Goal: Task Accomplishment & Management: Complete application form

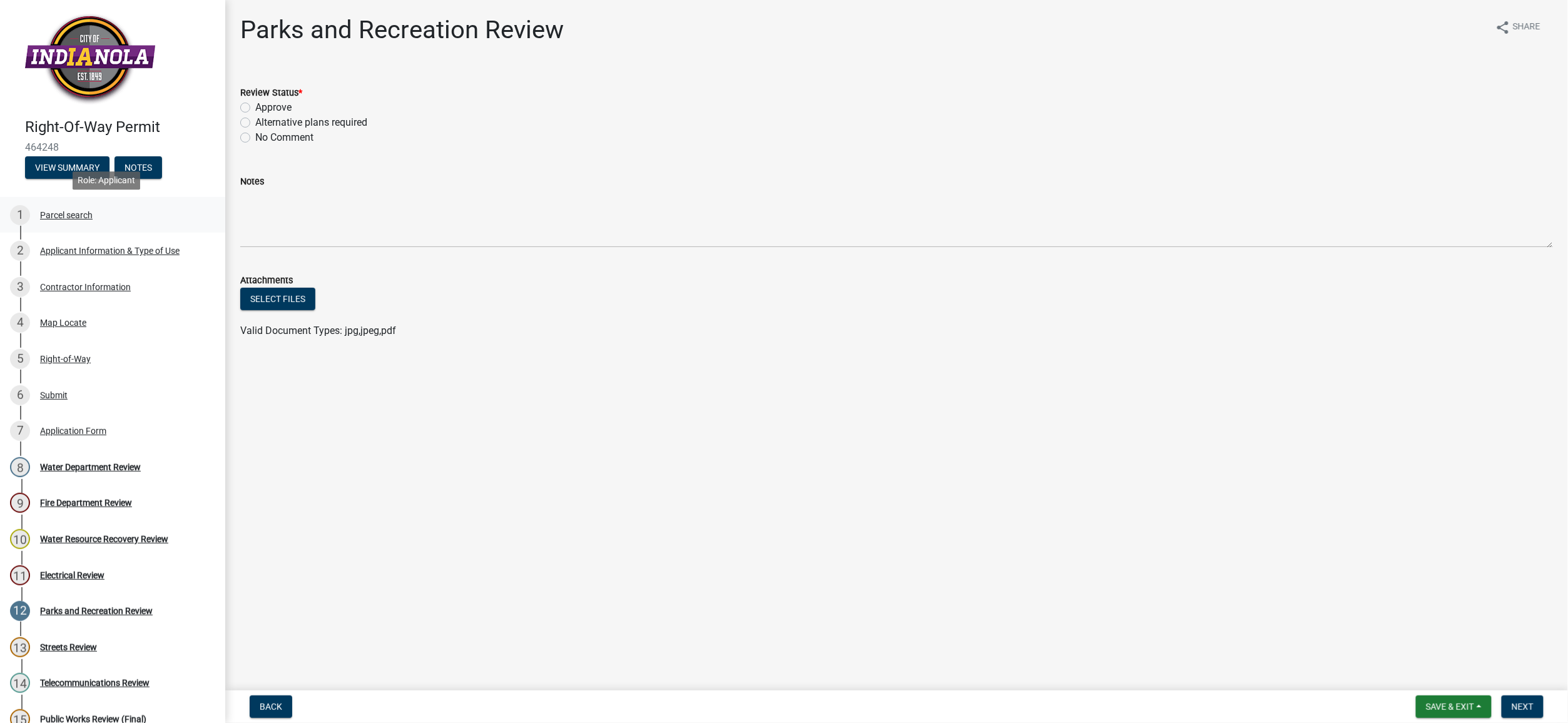
click at [56, 212] on div "Parcel search" at bounding box center [67, 215] width 53 height 9
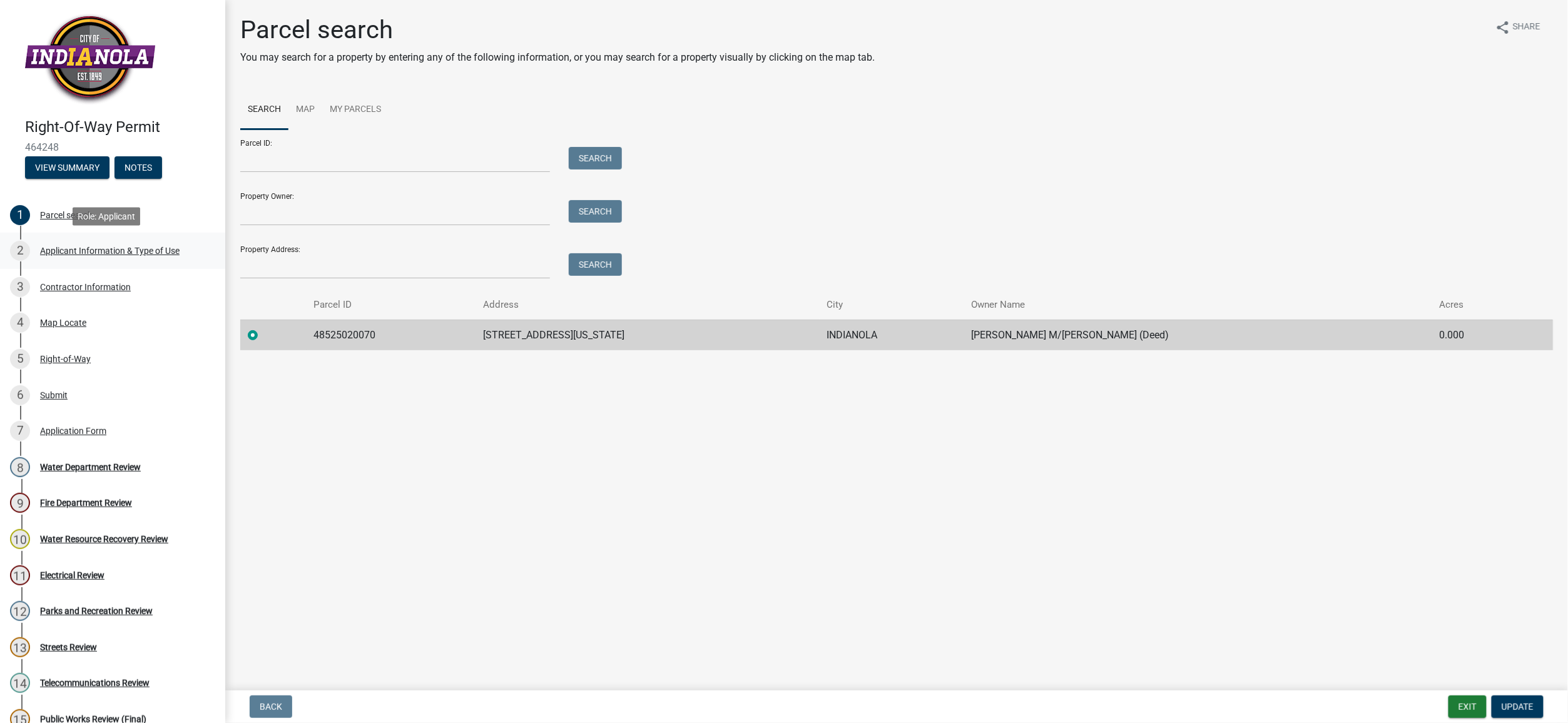
click at [59, 251] on div "Applicant Information & Type of Use" at bounding box center [110, 251] width 140 height 9
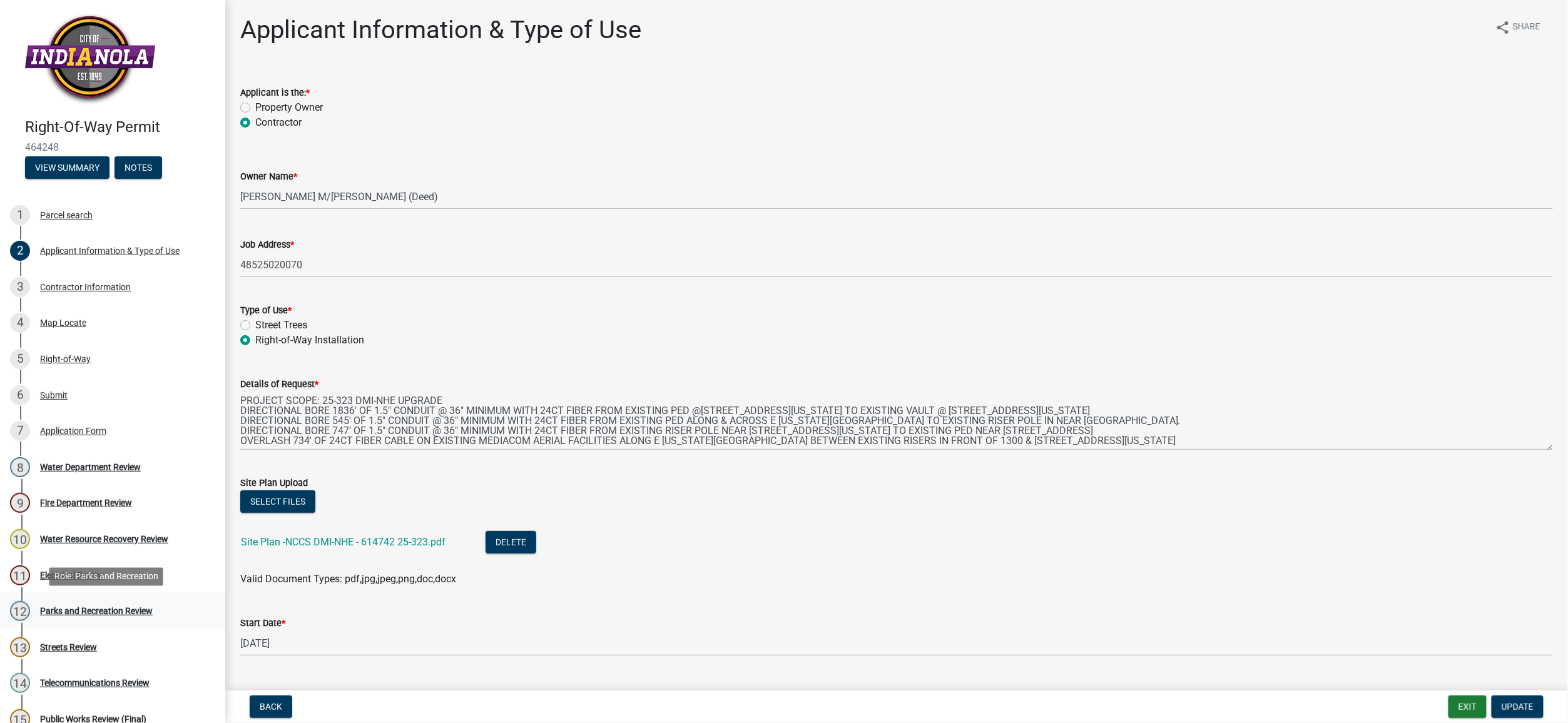
click at [75, 609] on div "Parks and Recreation Review" at bounding box center [97, 611] width 113 height 9
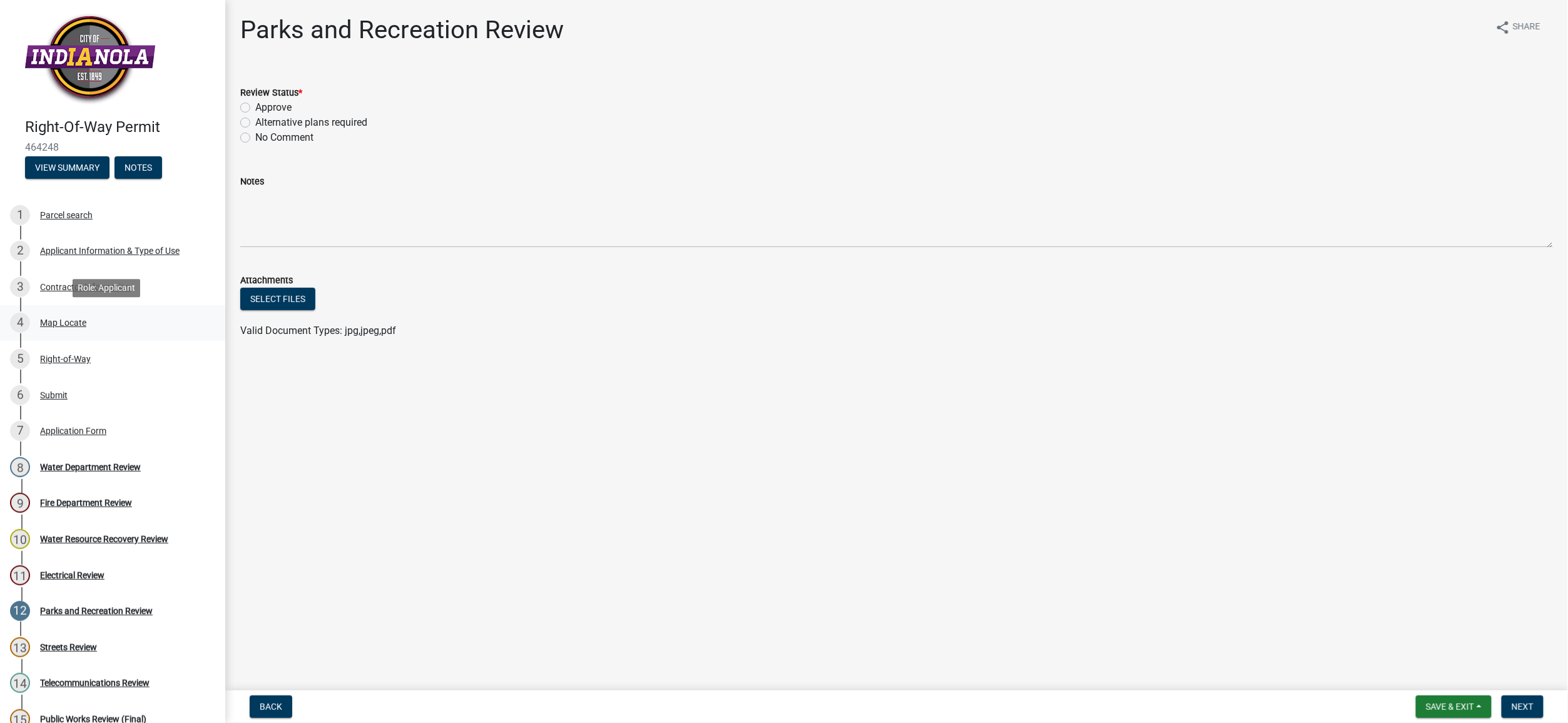
click at [63, 323] on div "Map Locate" at bounding box center [63, 322] width 46 height 9
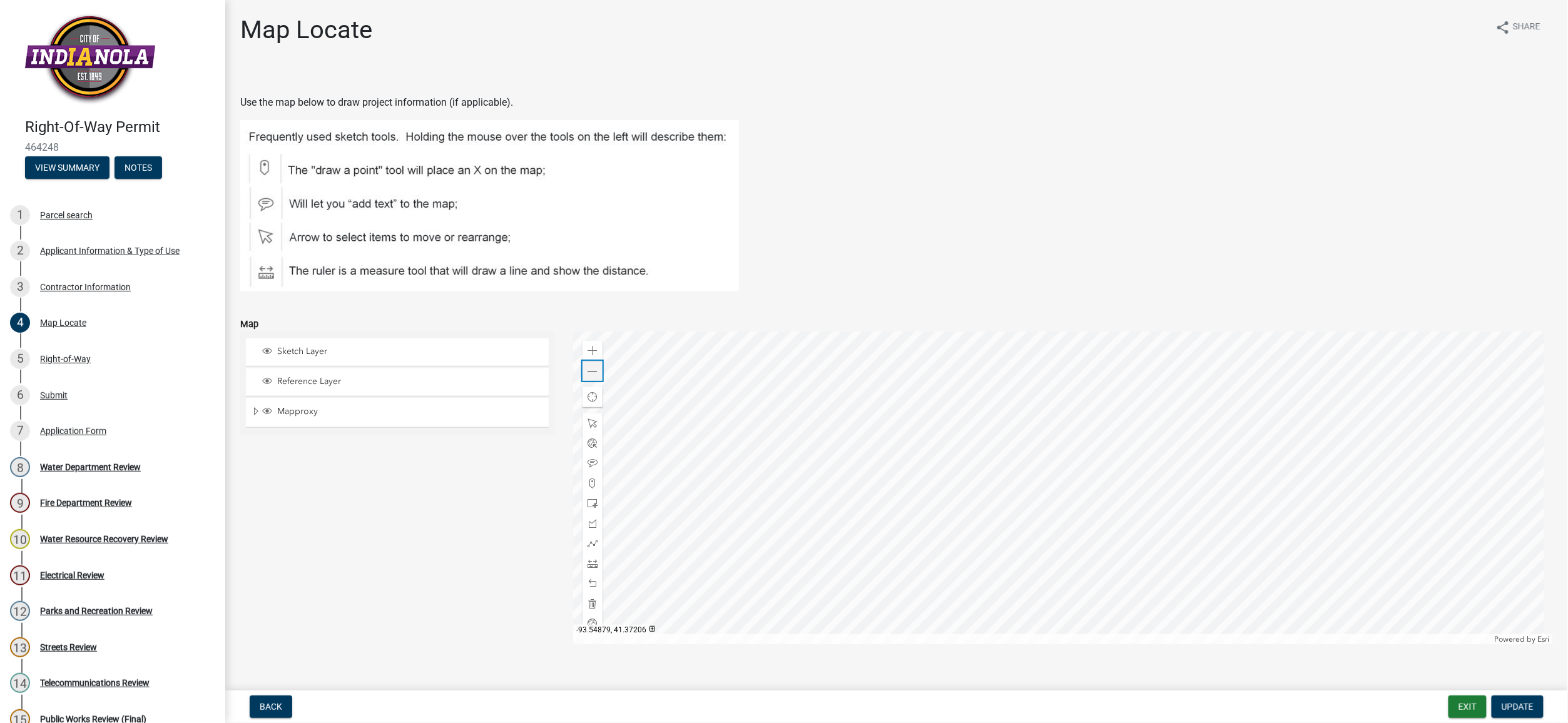
click at [589, 372] on span at bounding box center [593, 372] width 10 height 10
click at [64, 358] on div "Right-of-Way" at bounding box center [65, 359] width 51 height 9
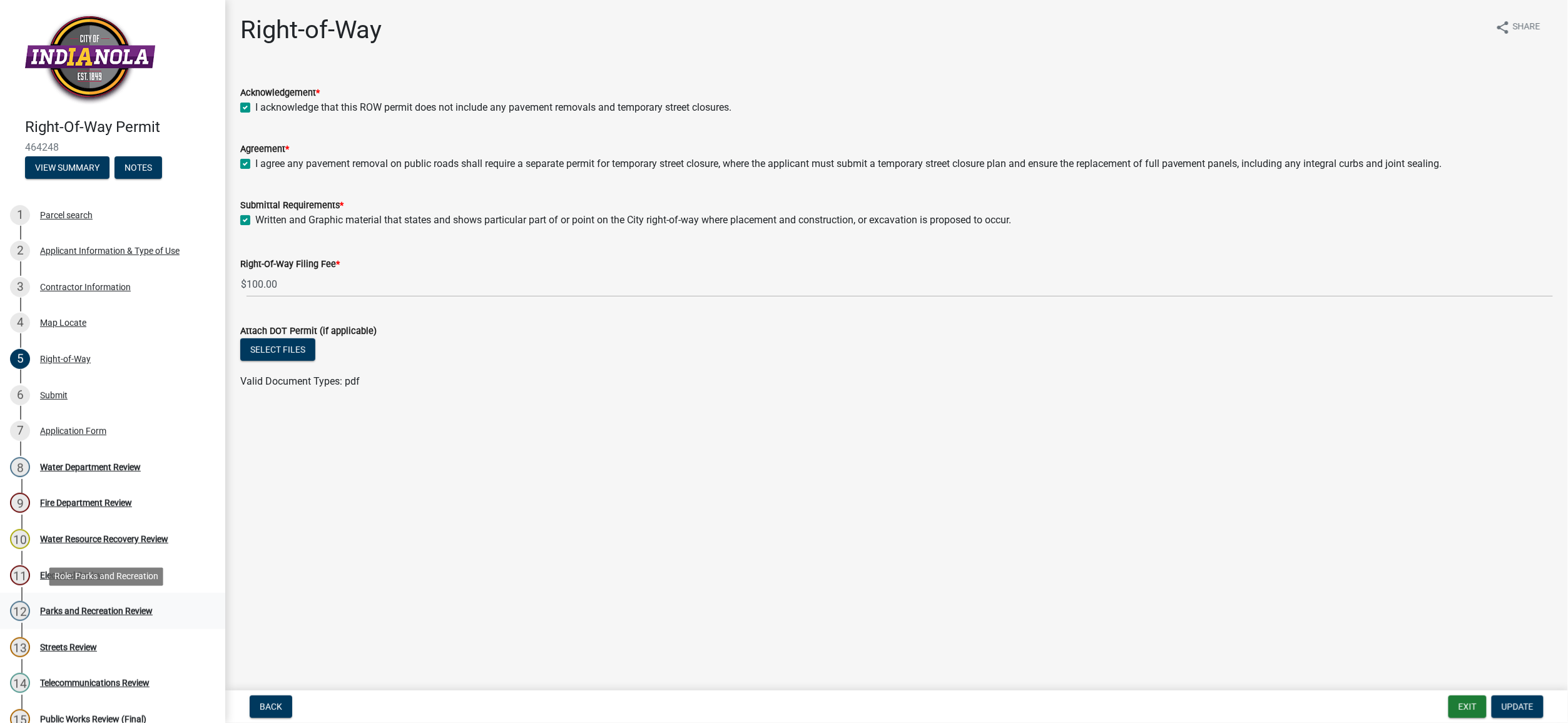
click at [93, 609] on div "Parks and Recreation Review" at bounding box center [97, 611] width 113 height 9
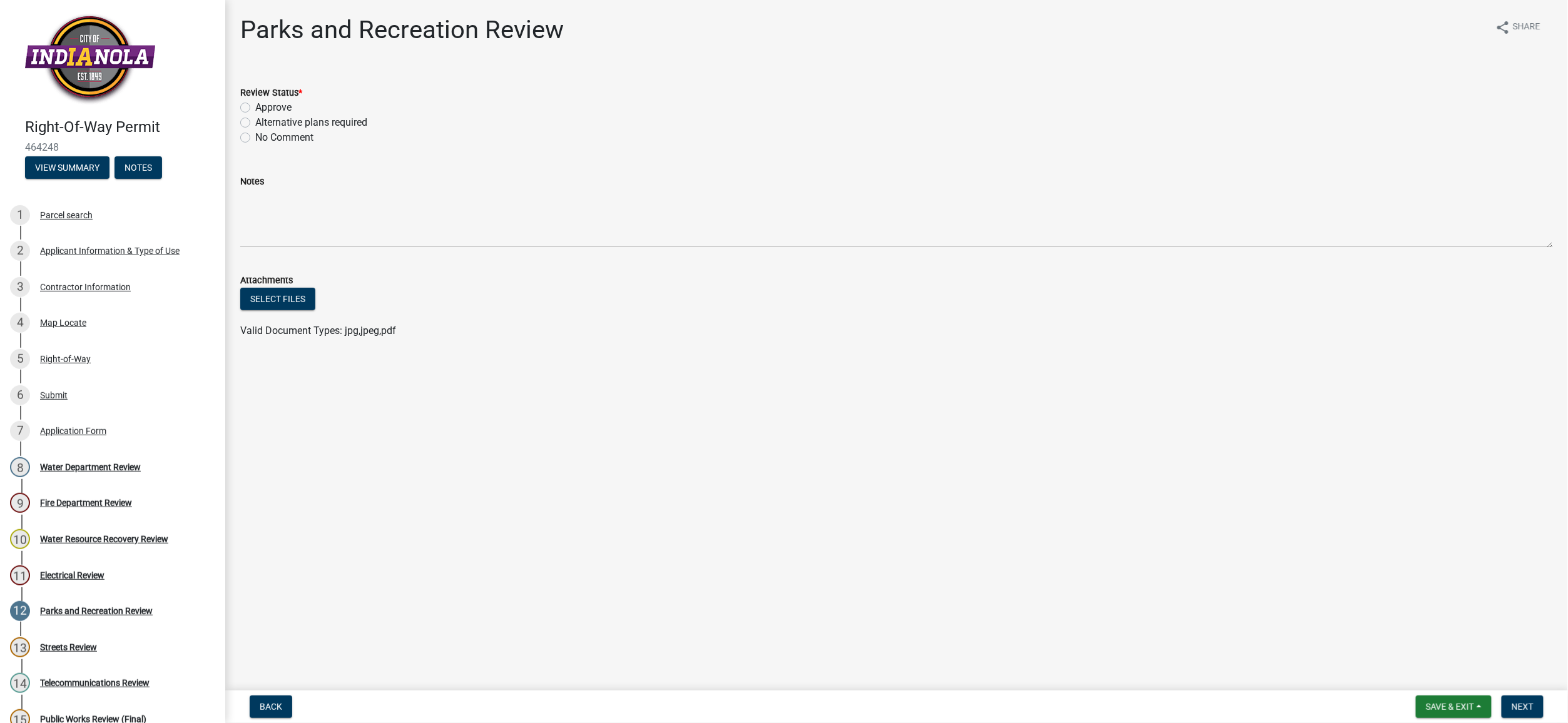
click at [255, 106] on label "Approve" at bounding box center [273, 107] width 36 height 15
click at [255, 106] on input "Approve" at bounding box center [259, 104] width 8 height 8
radio input "true"
click at [1531, 709] on span "Next" at bounding box center [1523, 707] width 22 height 10
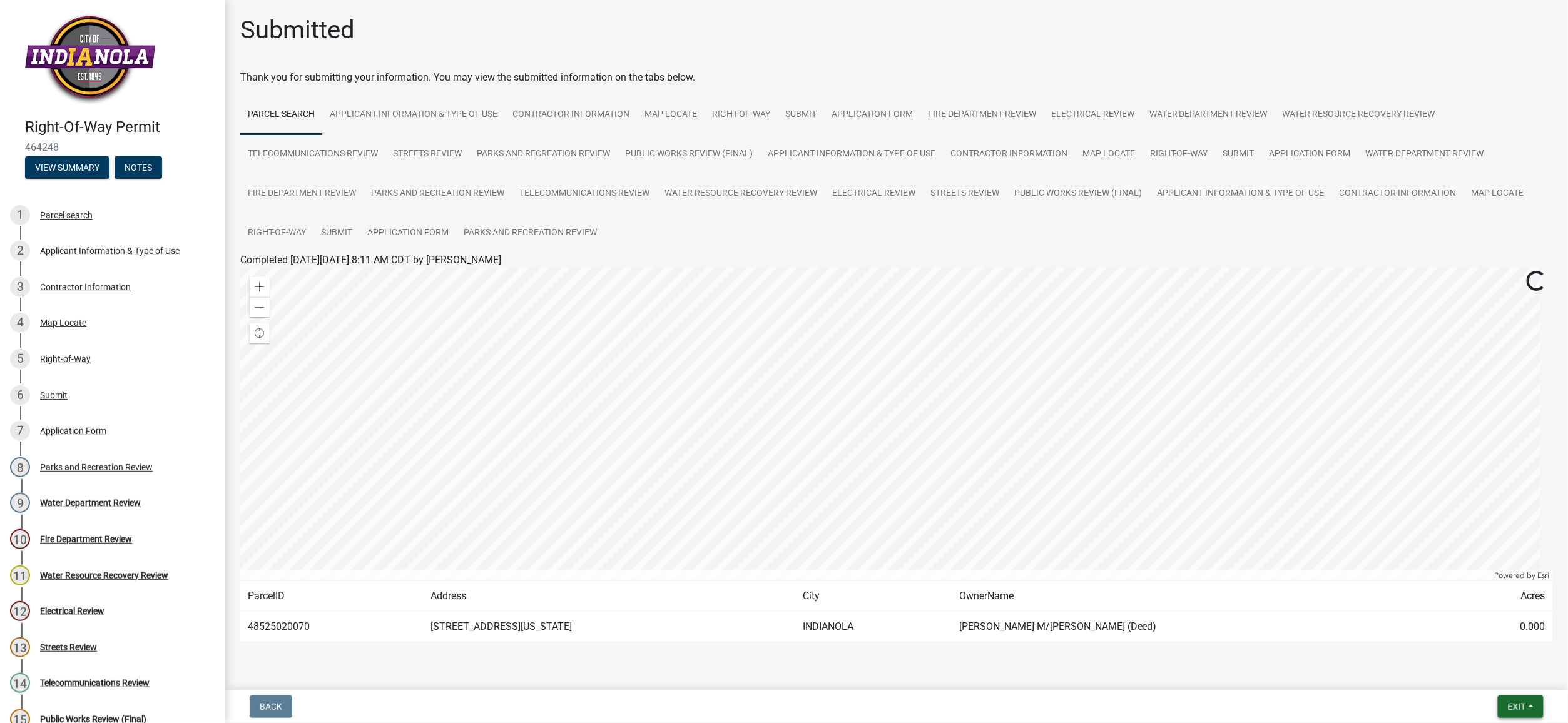
click at [1524, 699] on button "Exit" at bounding box center [1521, 706] width 45 height 22
click at [1498, 676] on button "Save & Exit" at bounding box center [1494, 674] width 100 height 30
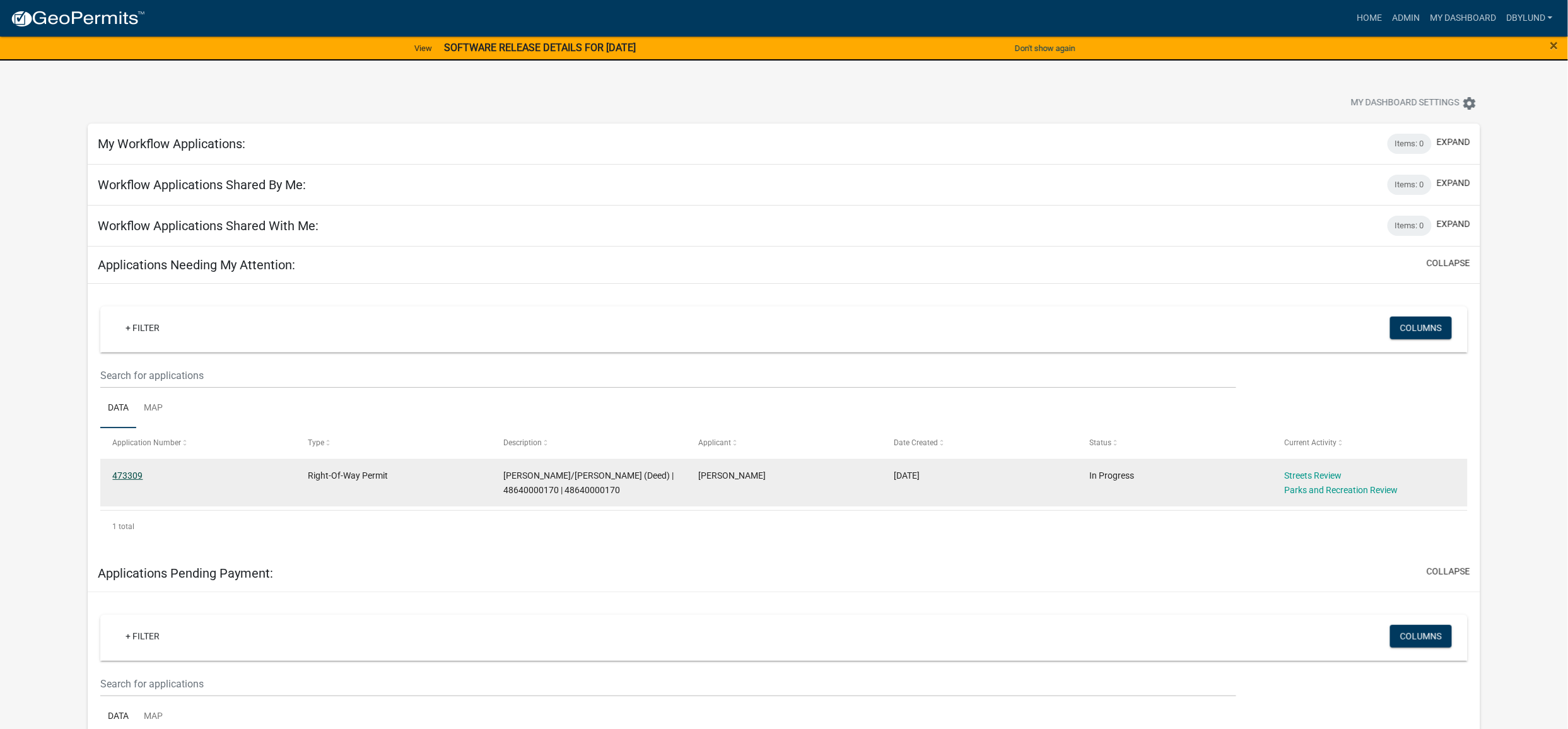
click at [122, 475] on link "473309" at bounding box center [127, 475] width 30 height 10
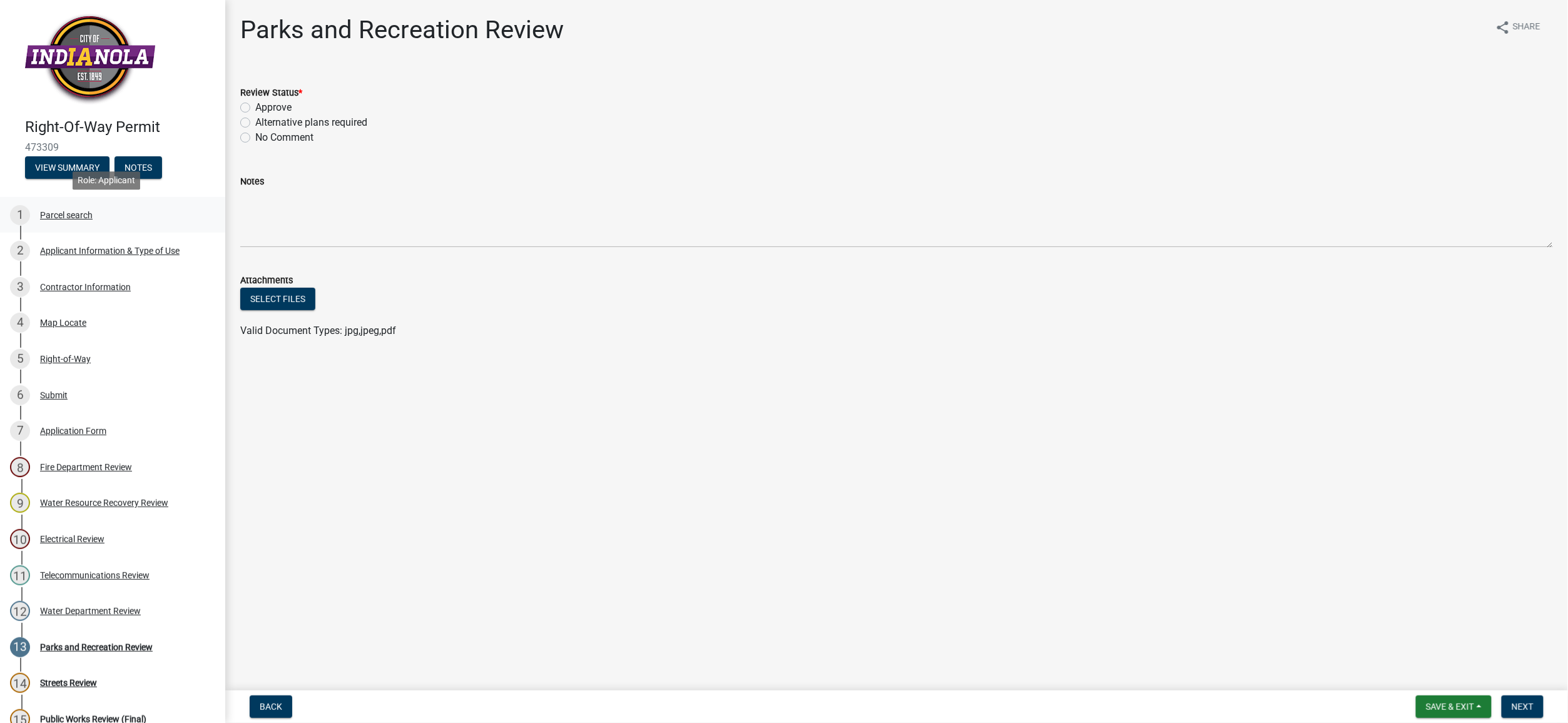
click at [53, 214] on div "Parcel search" at bounding box center [67, 215] width 53 height 9
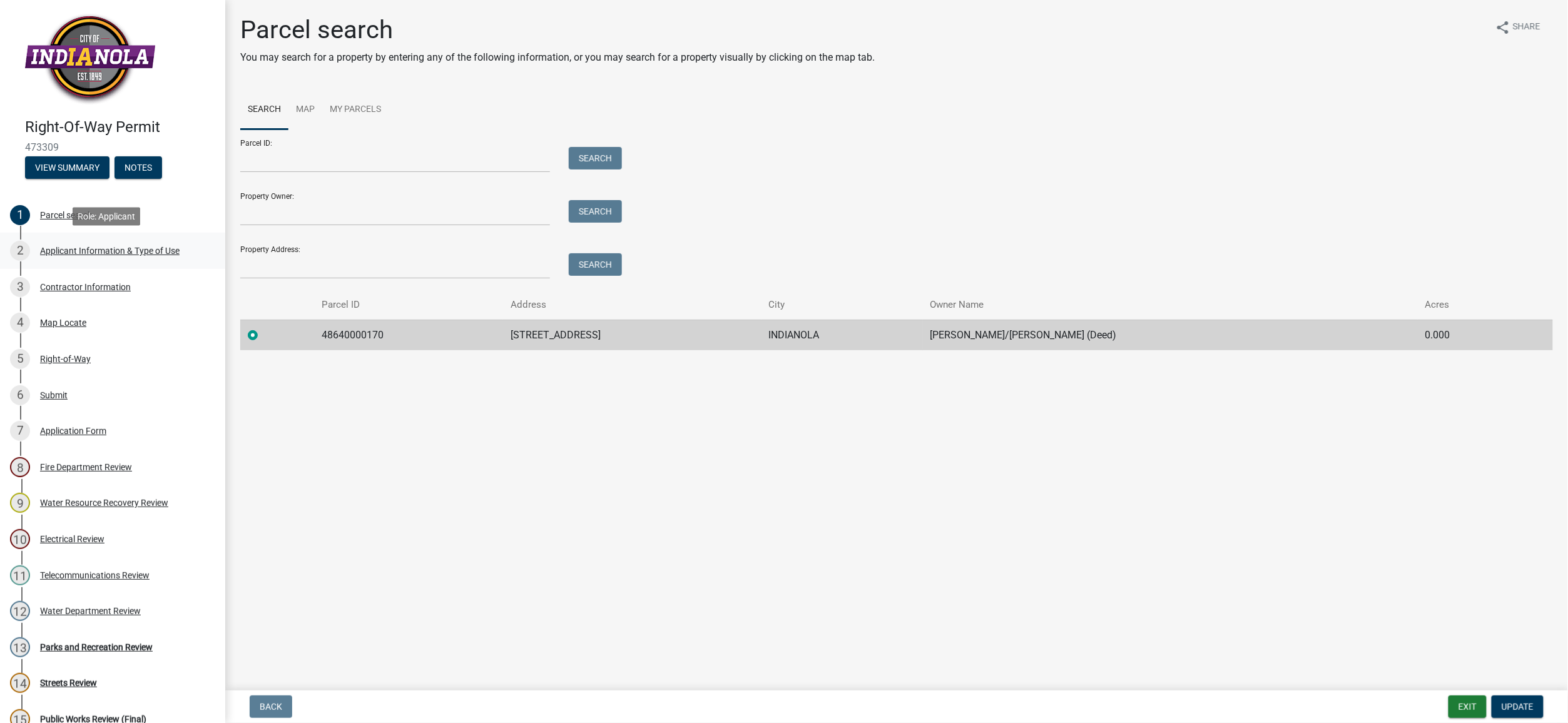
click at [60, 251] on div "Applicant Information & Type of Use" at bounding box center [110, 251] width 140 height 9
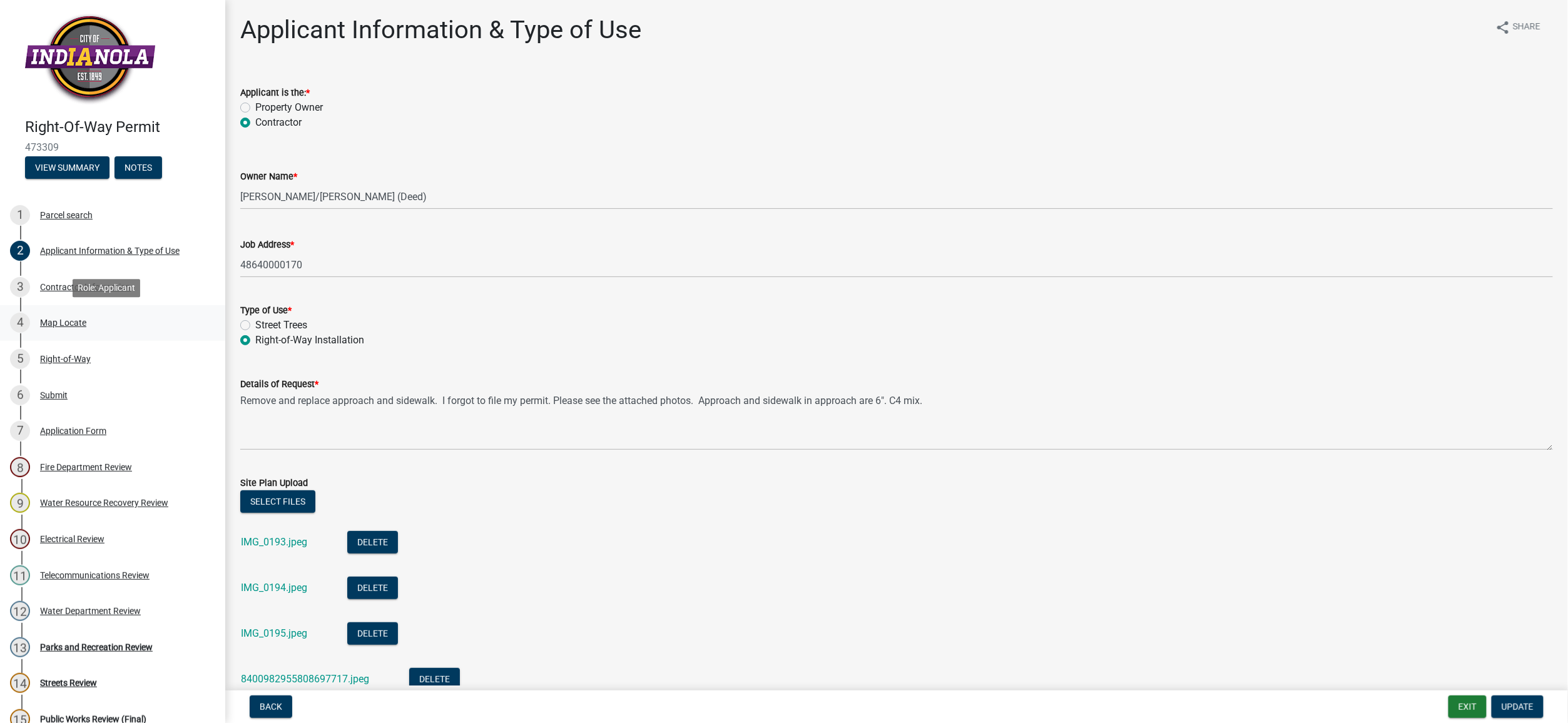
click at [56, 322] on div "Map Locate" at bounding box center [63, 322] width 46 height 9
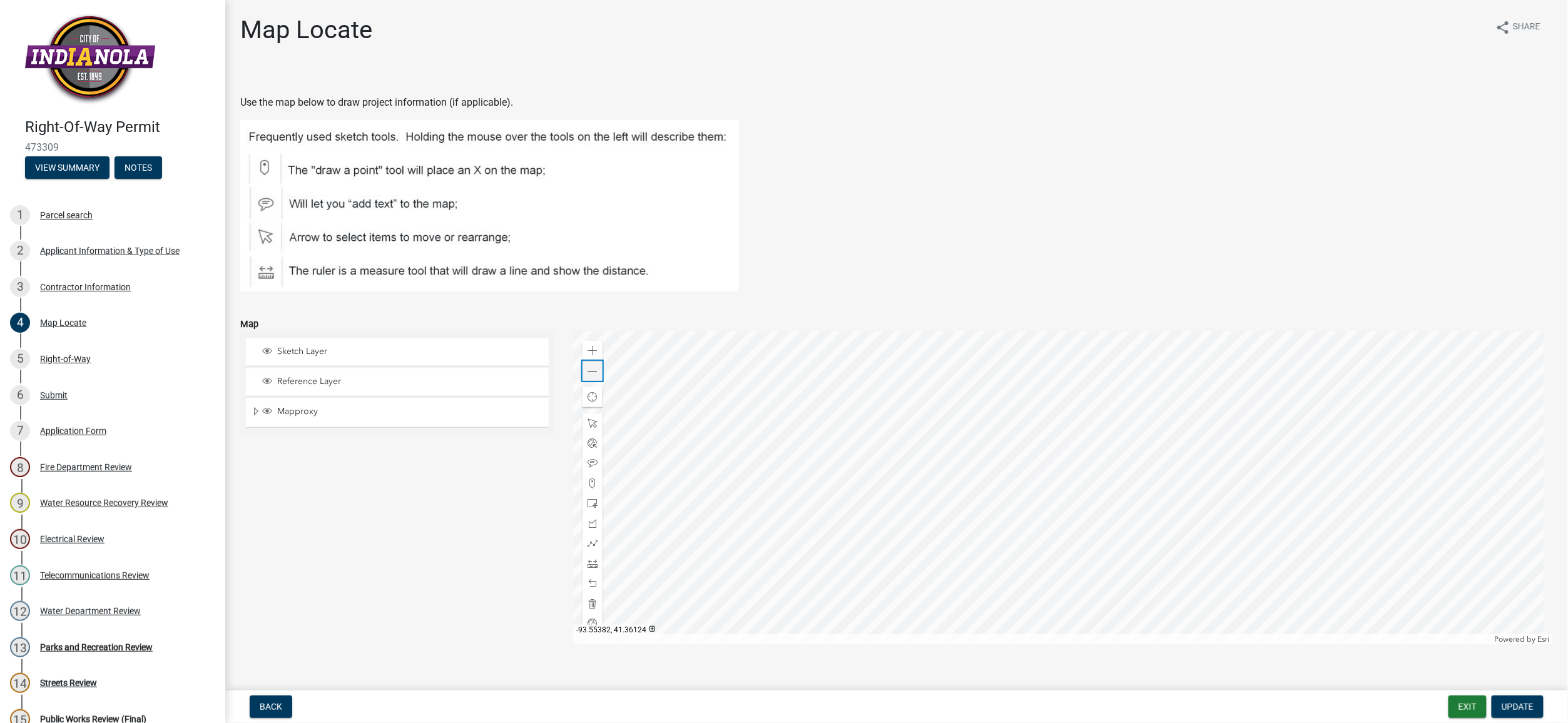
click at [592, 372] on span at bounding box center [593, 372] width 10 height 10
click at [71, 251] on div "Applicant Information & Type of Use" at bounding box center [110, 251] width 140 height 9
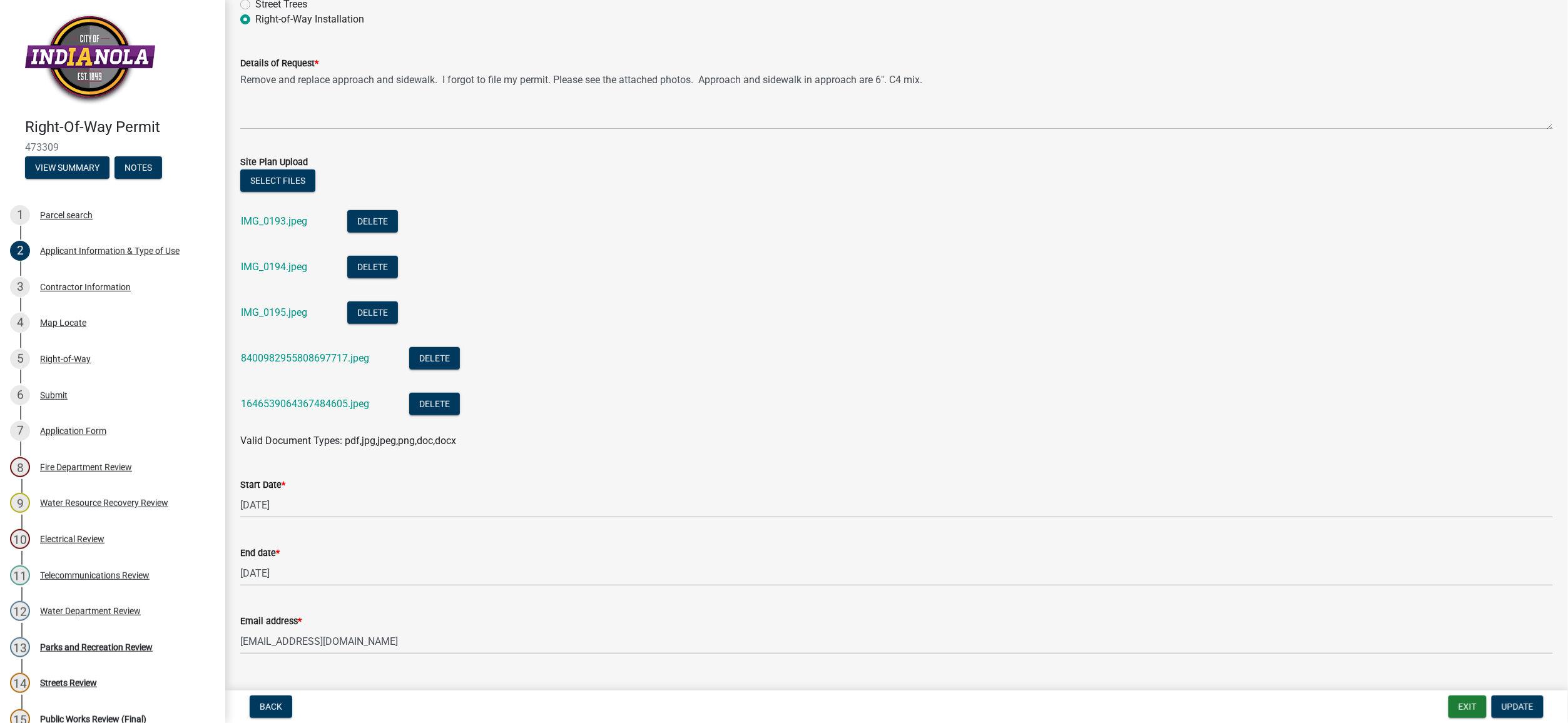
scroll to position [333, 0]
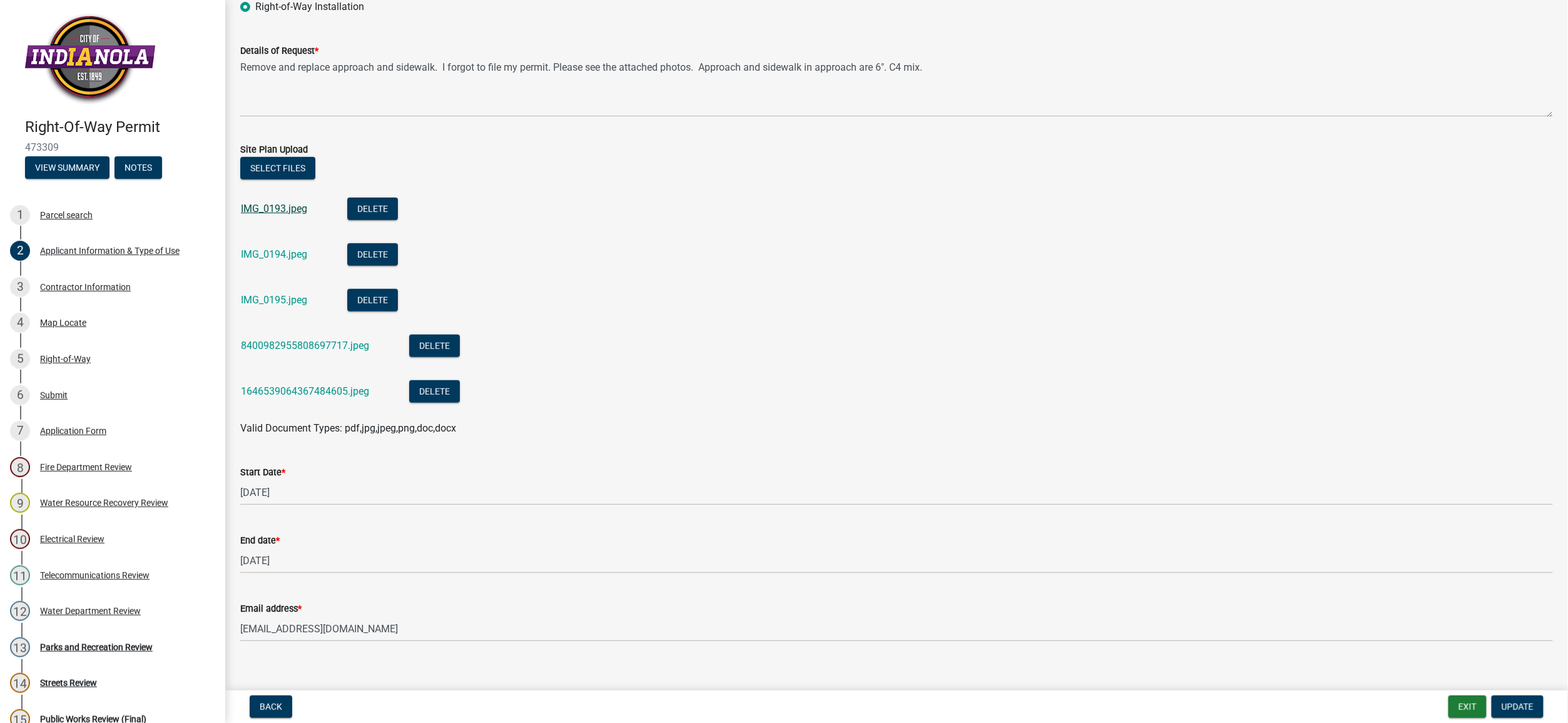
click at [249, 210] on link "IMG_0193.jpeg" at bounding box center [274, 209] width 67 height 12
click at [286, 253] on link "IMG_0194.jpeg" at bounding box center [274, 254] width 67 height 12
click at [266, 301] on link "IMG_0195.jpeg" at bounding box center [274, 299] width 67 height 12
click at [281, 346] on link "8400982955808697717.jpeg" at bounding box center [305, 346] width 128 height 12
click at [291, 389] on link "1646539064367484605.jpeg" at bounding box center [305, 391] width 128 height 12
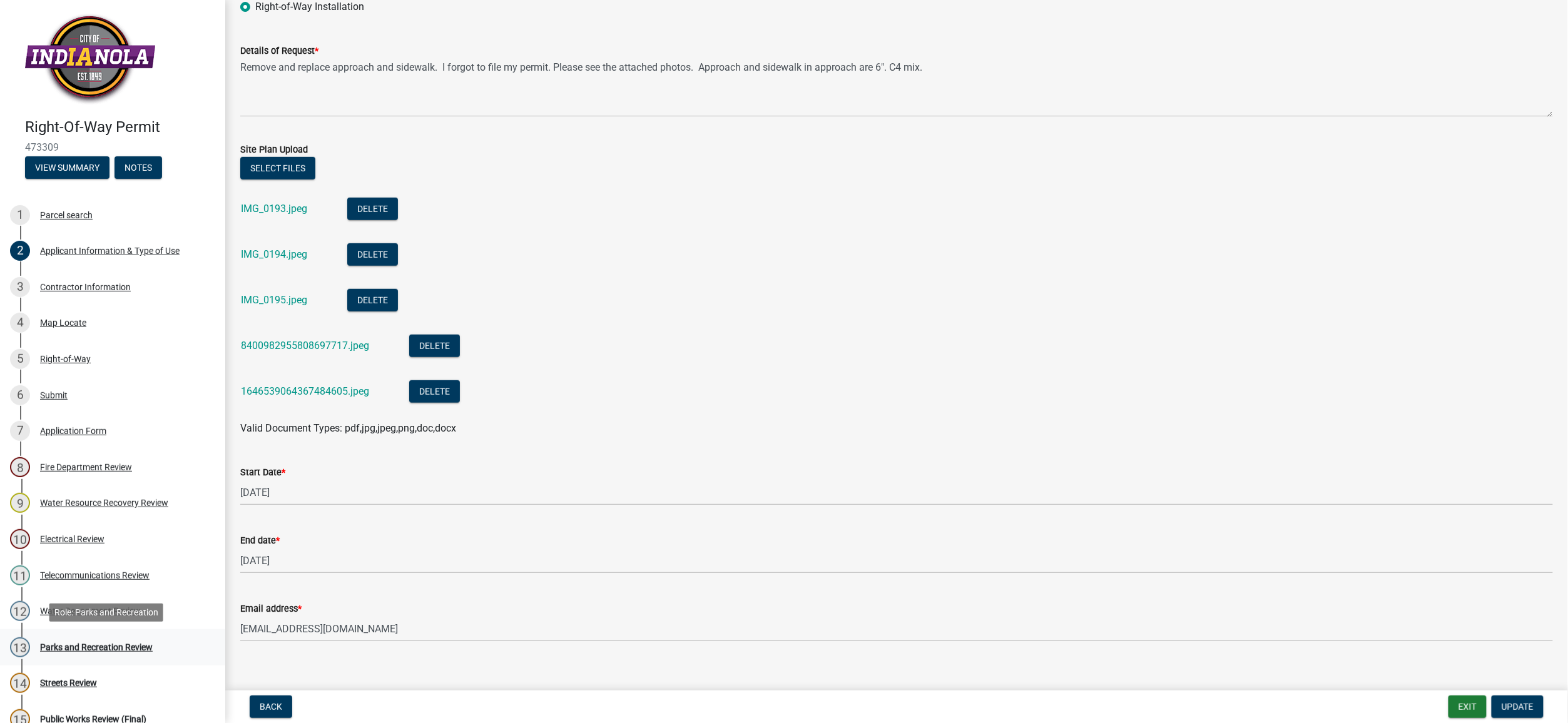
click at [92, 643] on div "Parks and Recreation Review" at bounding box center [97, 648] width 113 height 9
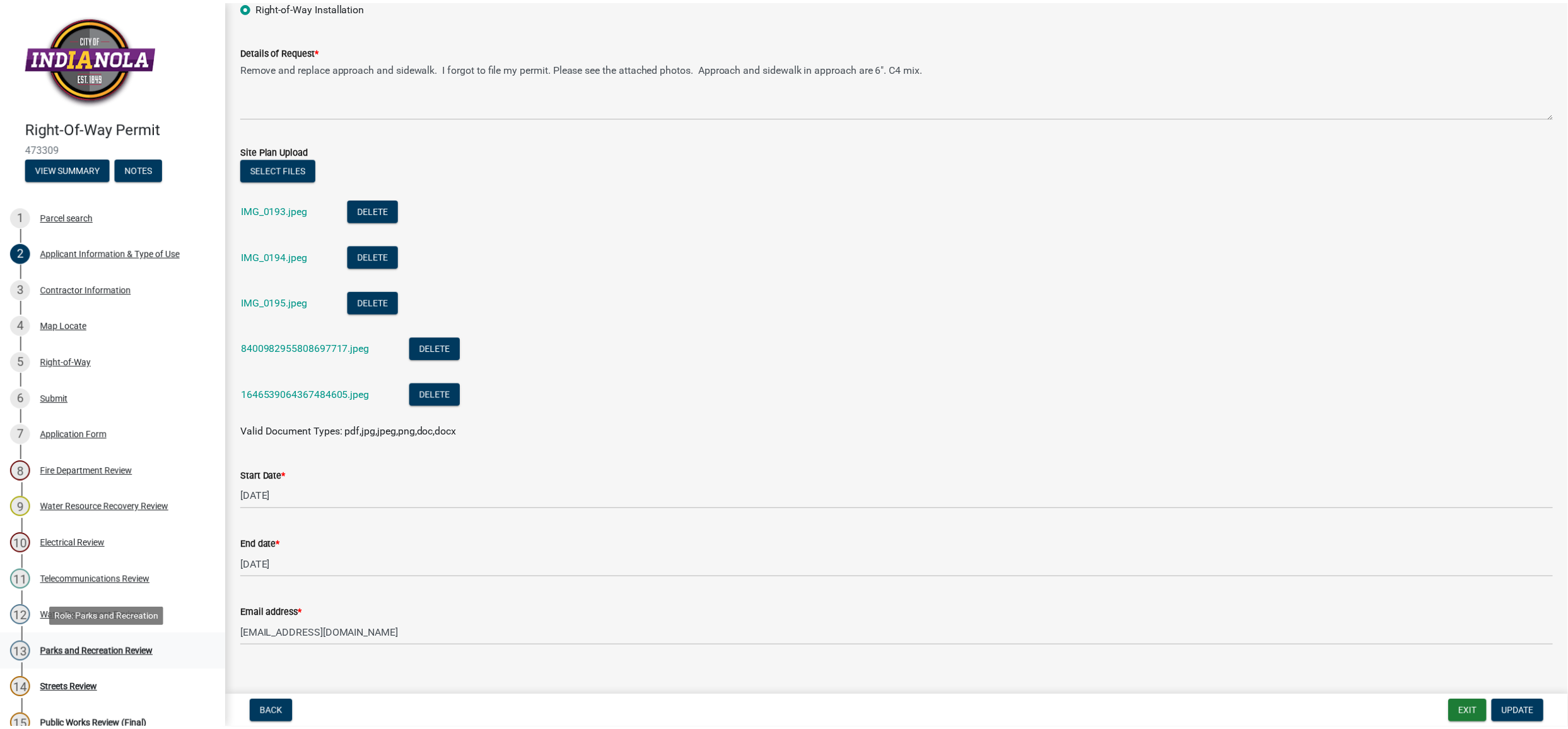
scroll to position [0, 0]
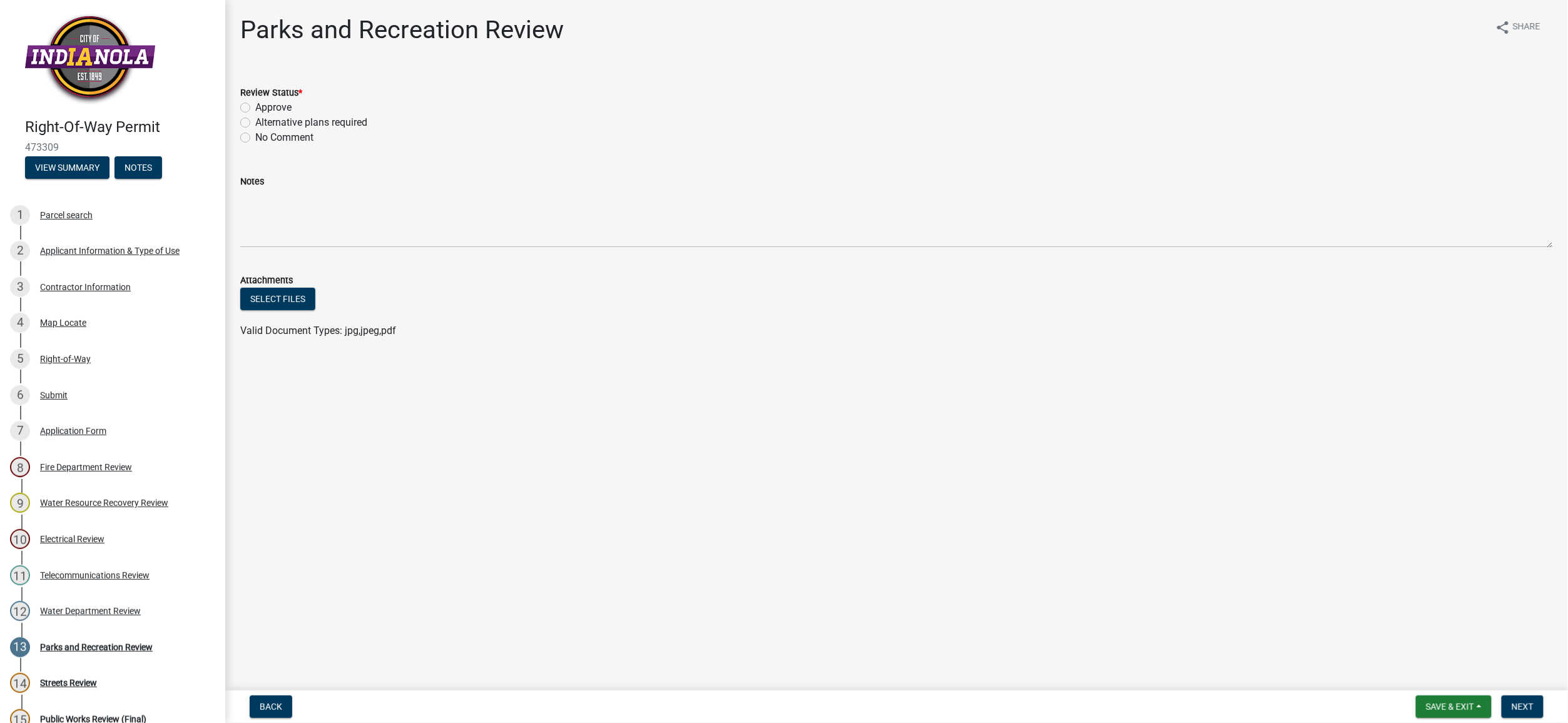
click at [255, 106] on label "Approve" at bounding box center [273, 107] width 36 height 15
click at [255, 106] on input "Approve" at bounding box center [259, 104] width 8 height 8
radio input "true"
click at [1520, 698] on button "Next" at bounding box center [1523, 706] width 42 height 22
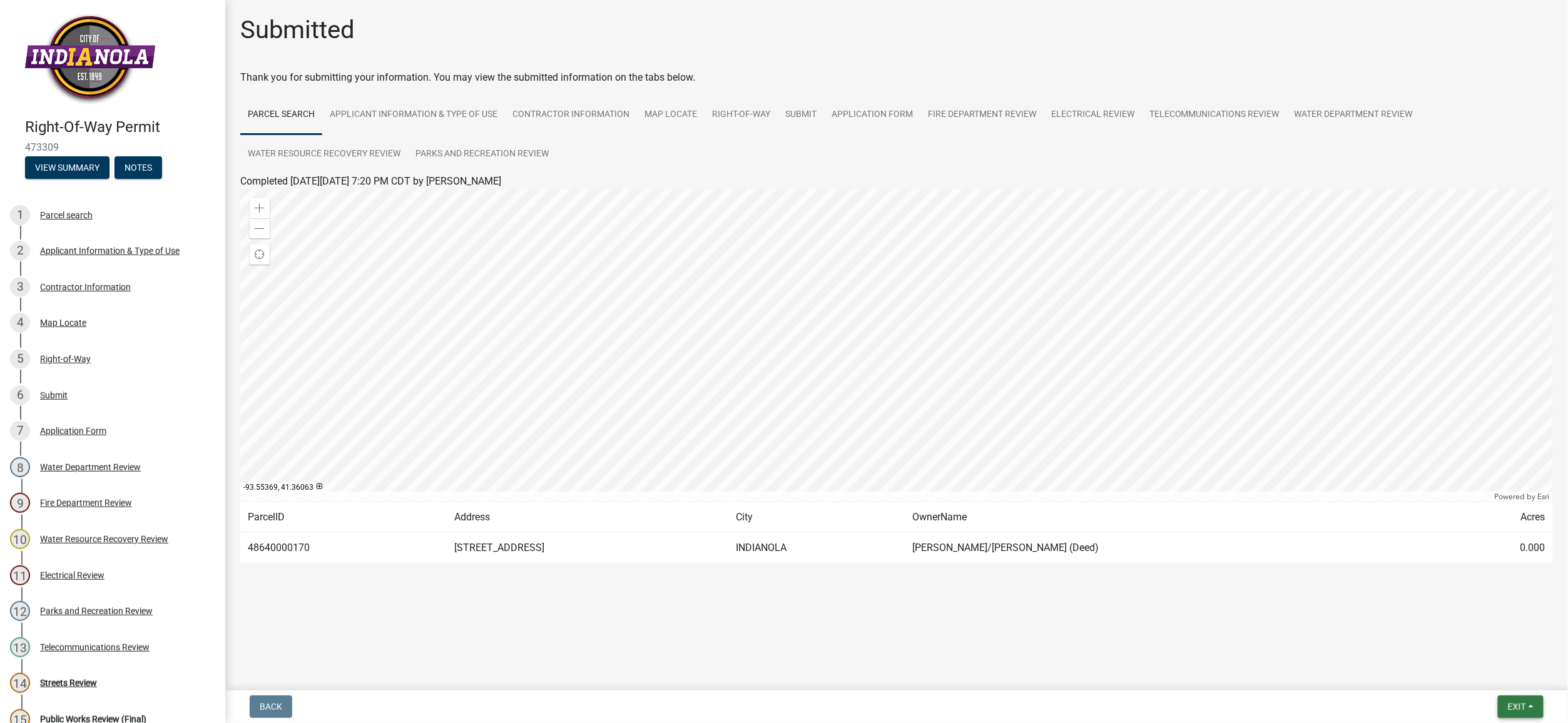
click at [1517, 710] on span "Exit" at bounding box center [1517, 707] width 18 height 10
click at [1479, 676] on button "Save & Exit" at bounding box center [1494, 674] width 100 height 30
